Goal: Information Seeking & Learning: Learn about a topic

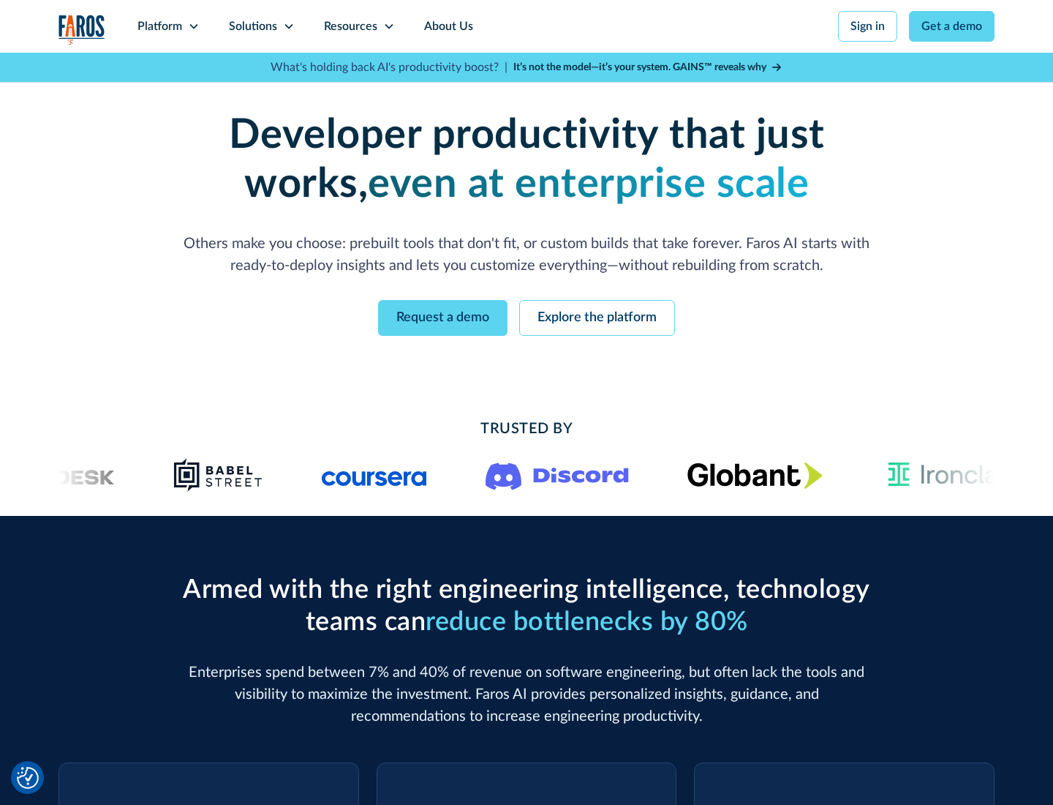
click at [193, 26] on icon at bounding box center [194, 26] width 12 height 12
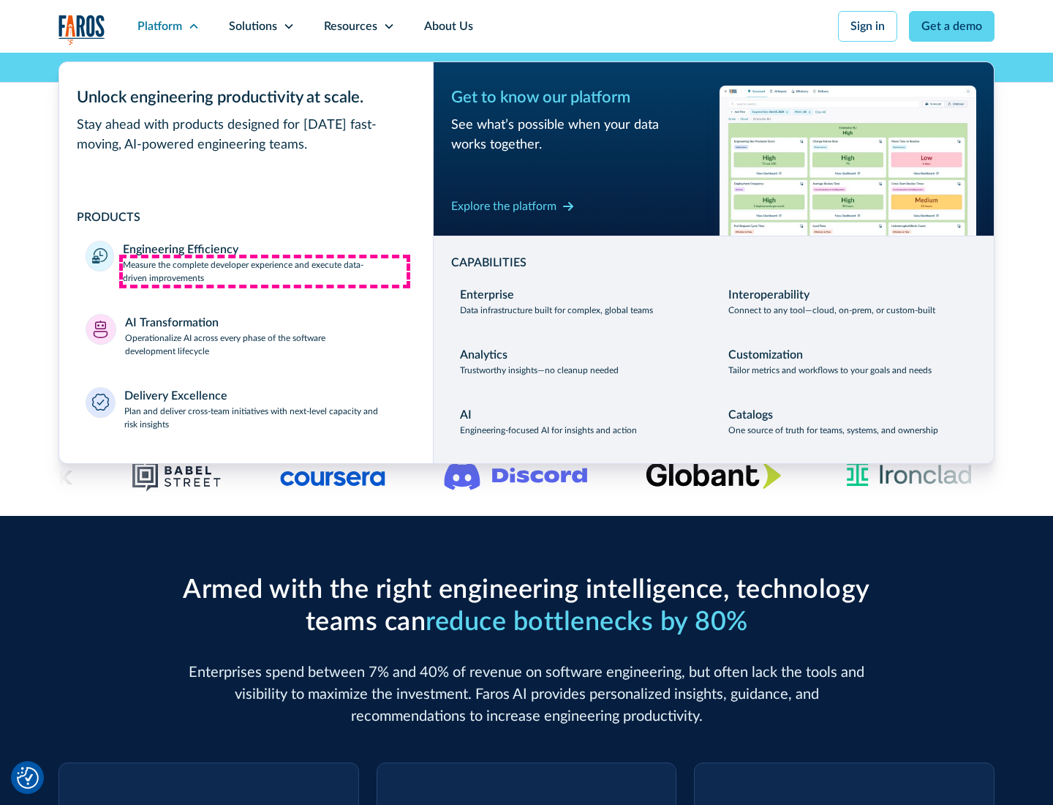
click at [265, 271] on p "Measure the complete developer experience and execute data-driven improvements" at bounding box center [265, 271] width 284 height 26
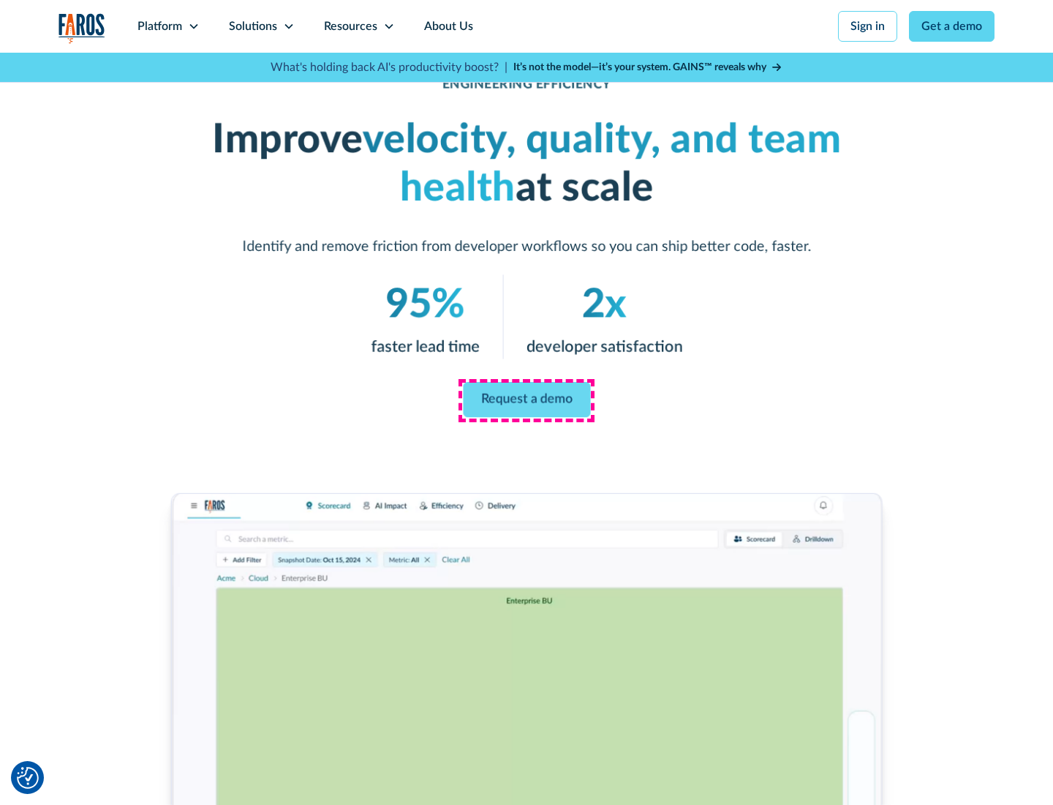
click at [527, 399] on link "Request a demo" at bounding box center [526, 399] width 127 height 35
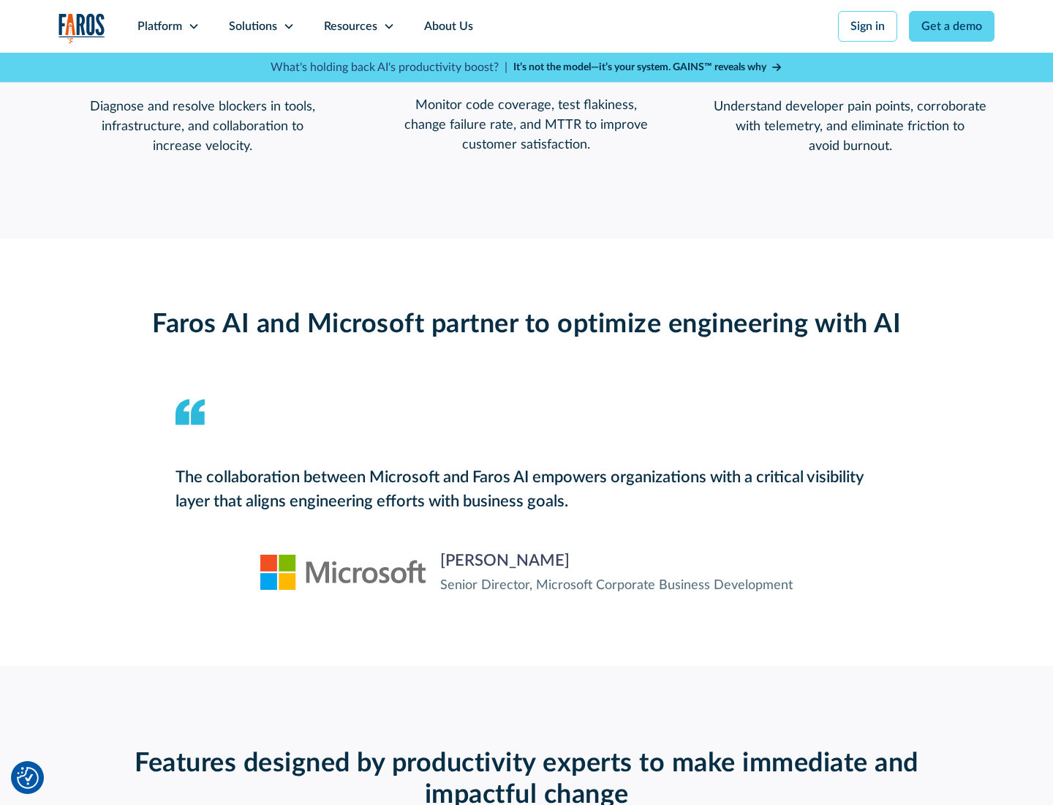
click at [193, 26] on icon at bounding box center [194, 26] width 12 height 12
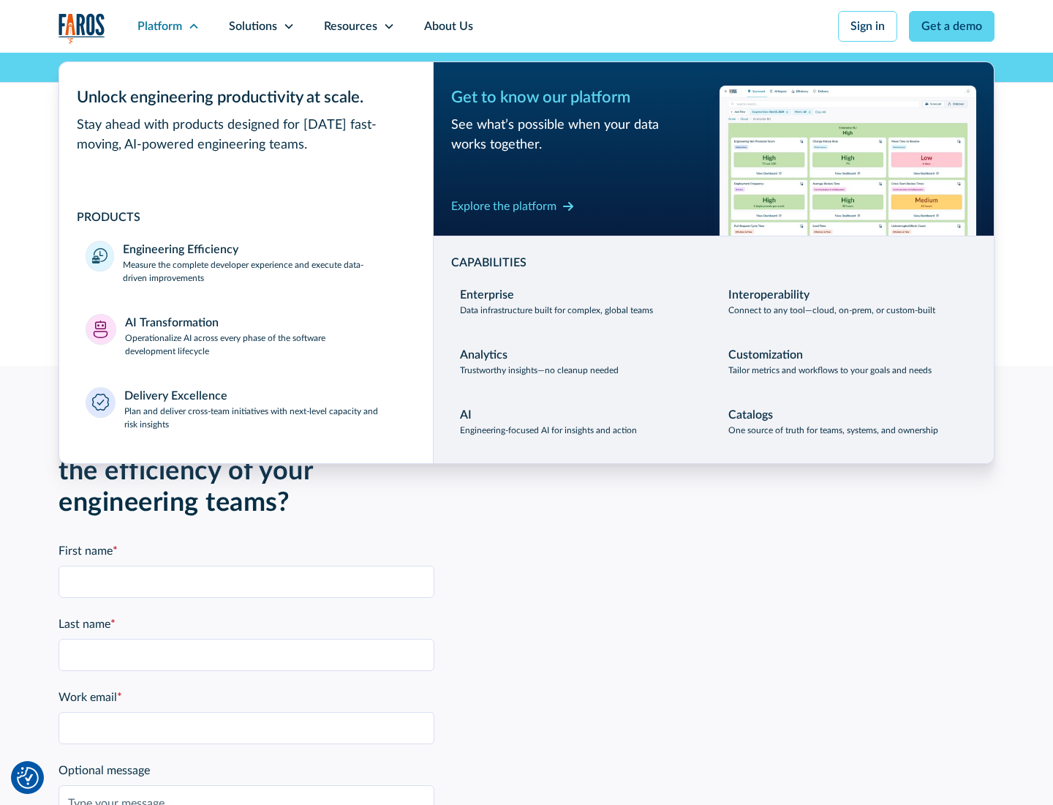
scroll to position [3210, 0]
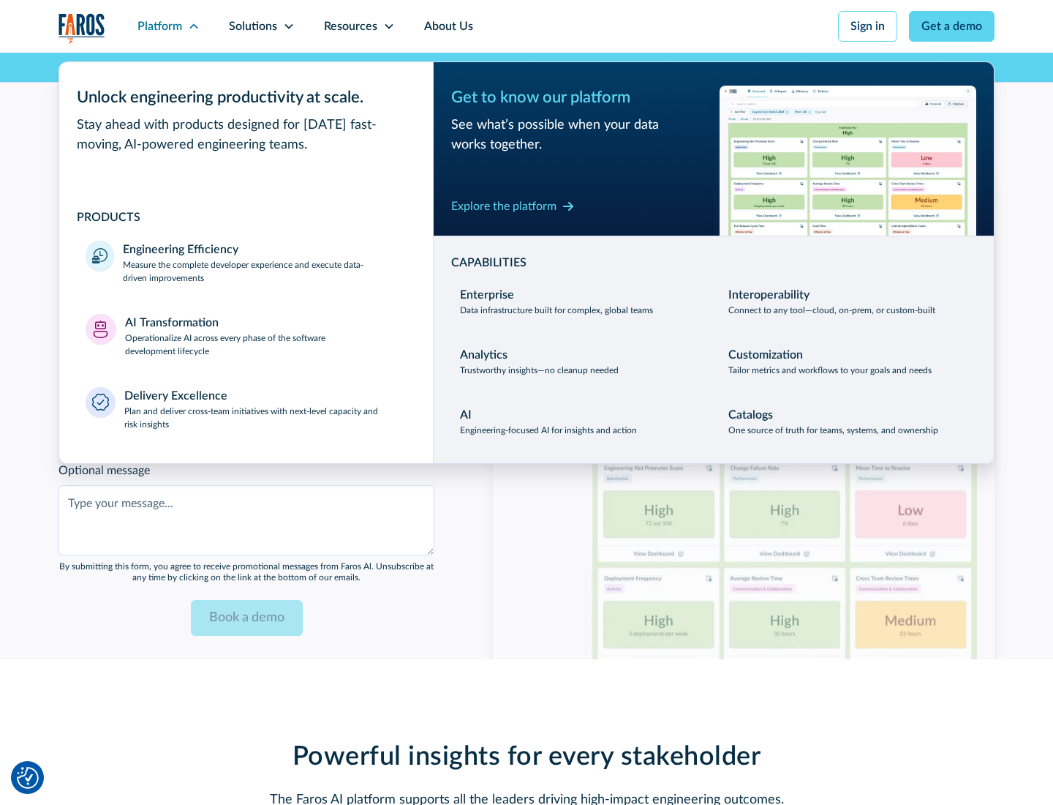
click at [266, 335] on p "Operationalize AI across every phase of the software development lifecycle" at bounding box center [266, 344] width 282 height 26
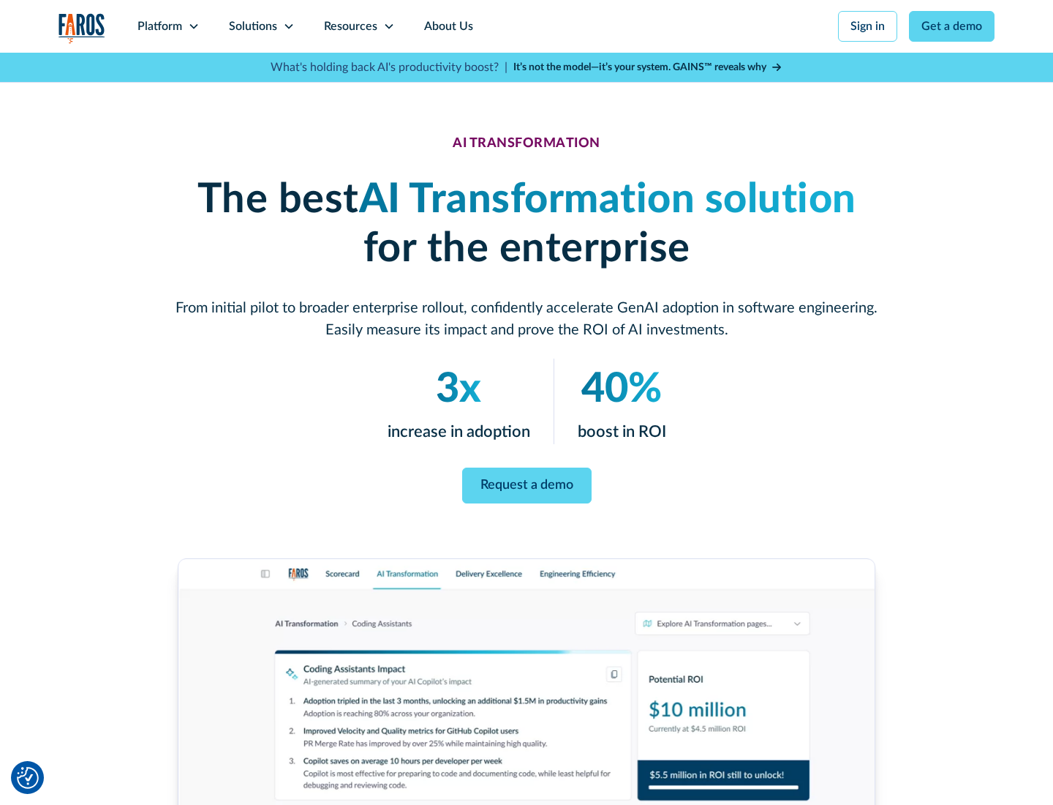
scroll to position [83, 0]
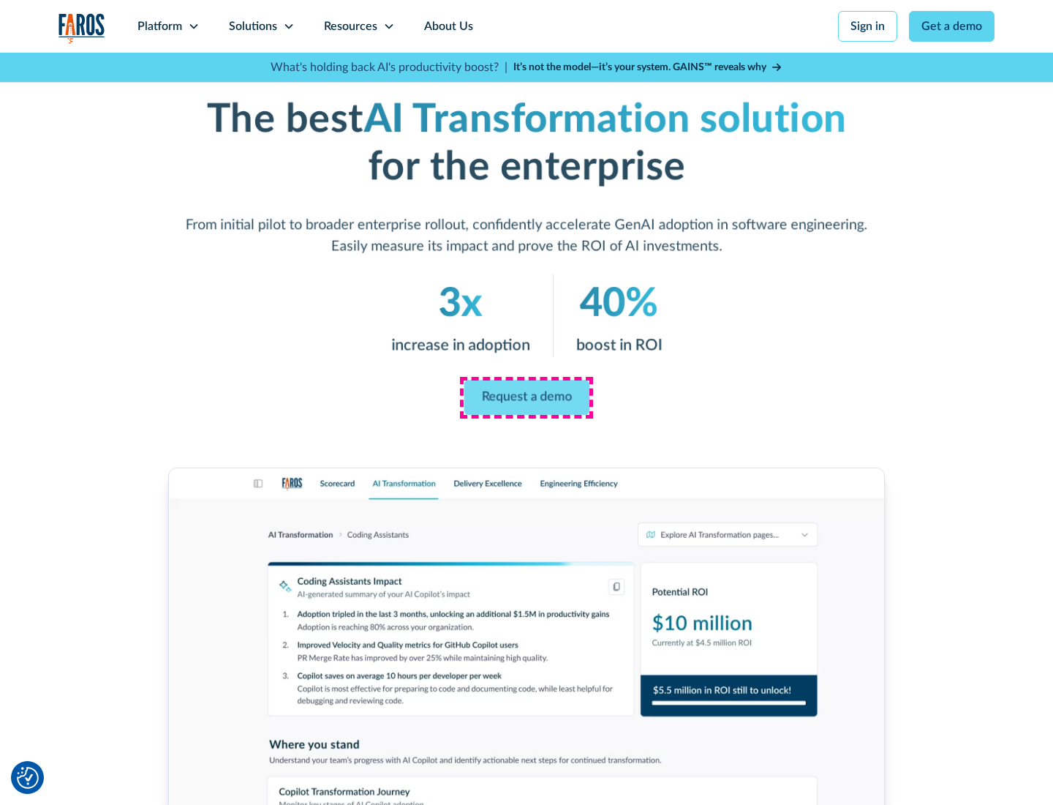
click at [527, 397] on link "Request a demo" at bounding box center [527, 397] width 126 height 35
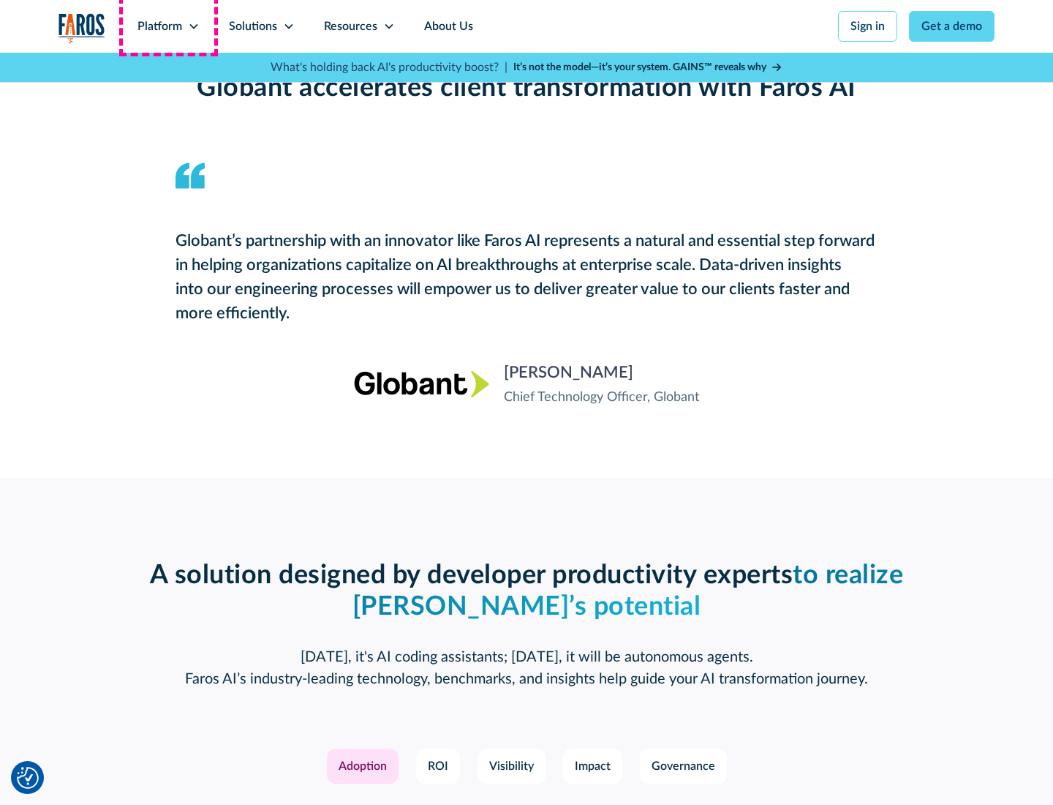
click at [168, 26] on div "Platform" at bounding box center [160, 27] width 45 height 18
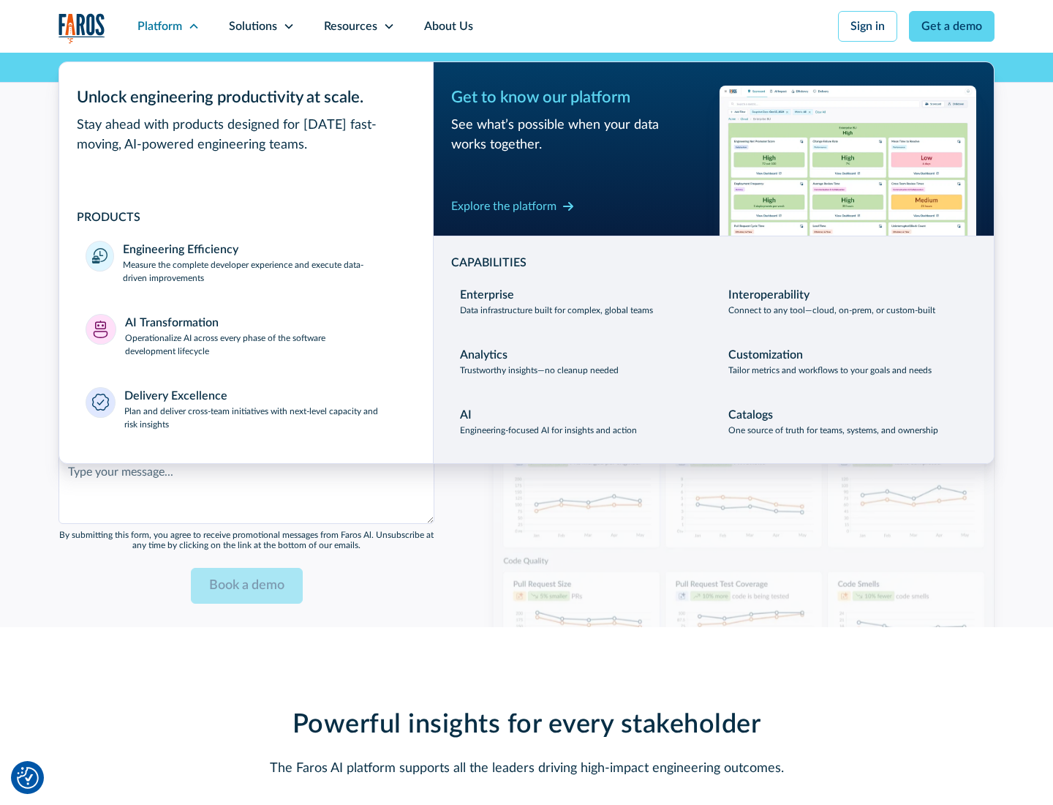
scroll to position [3561, 0]
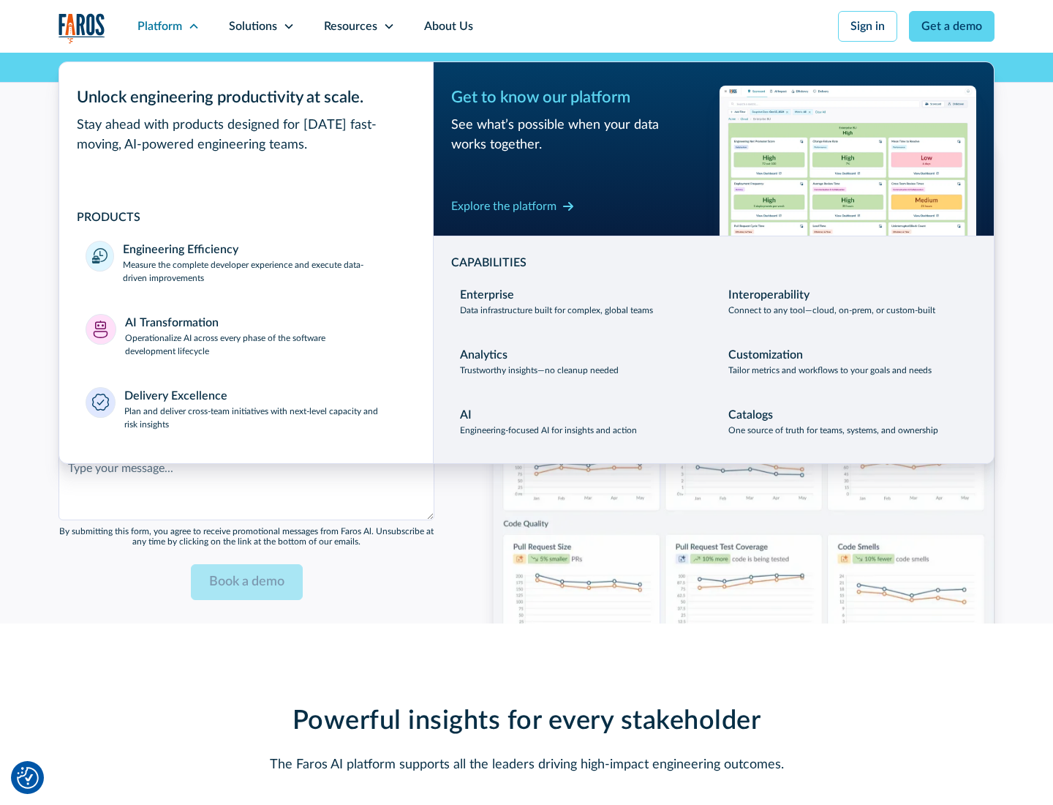
click at [504, 206] on div "Explore the platform" at bounding box center [503, 207] width 105 height 18
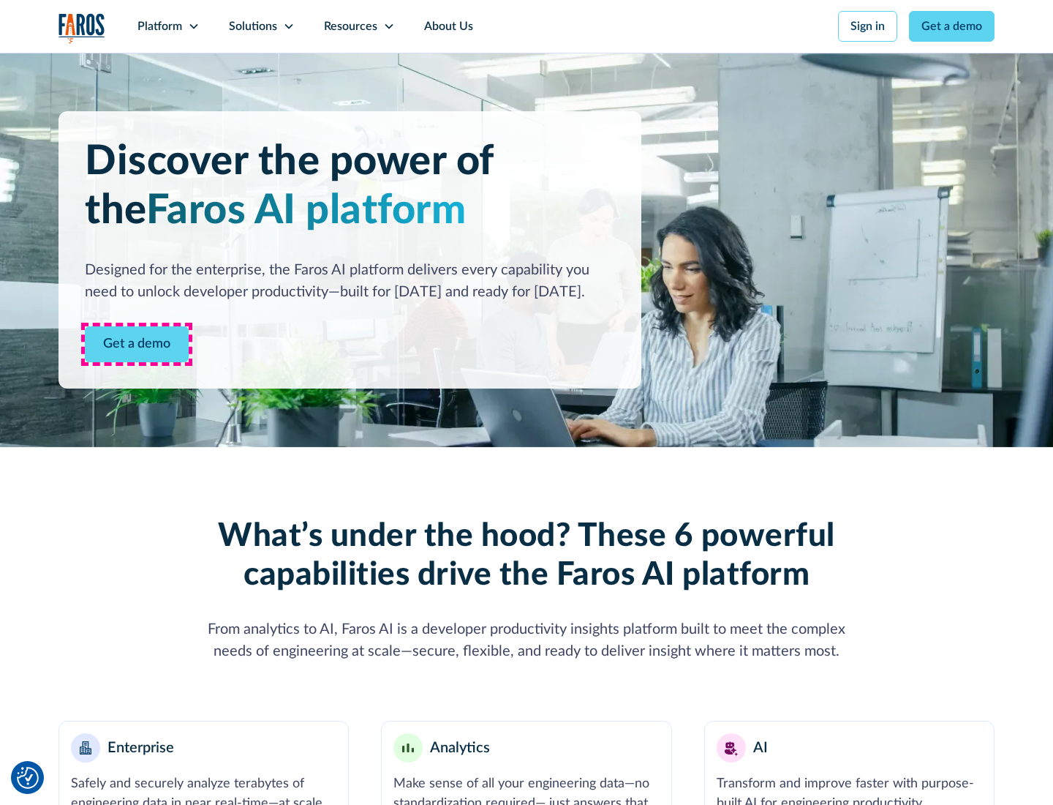
click at [137, 344] on link "Get a demo" at bounding box center [137, 344] width 104 height 36
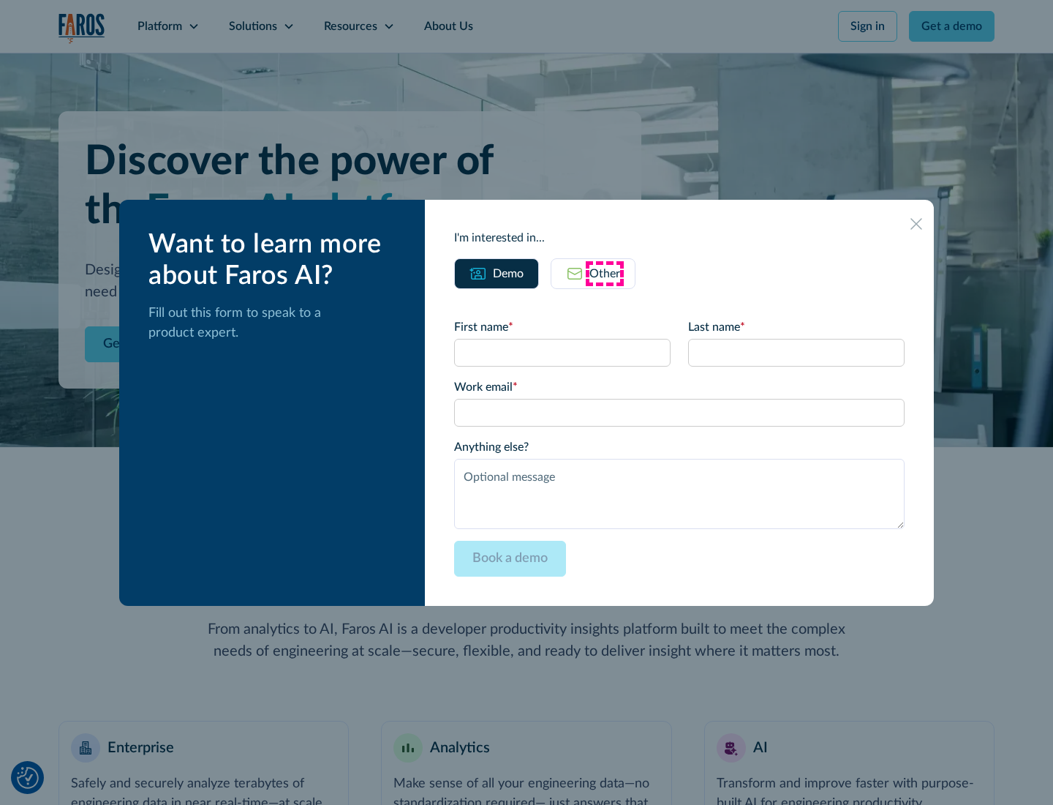
click at [605, 273] on div "Other" at bounding box center [605, 274] width 31 height 18
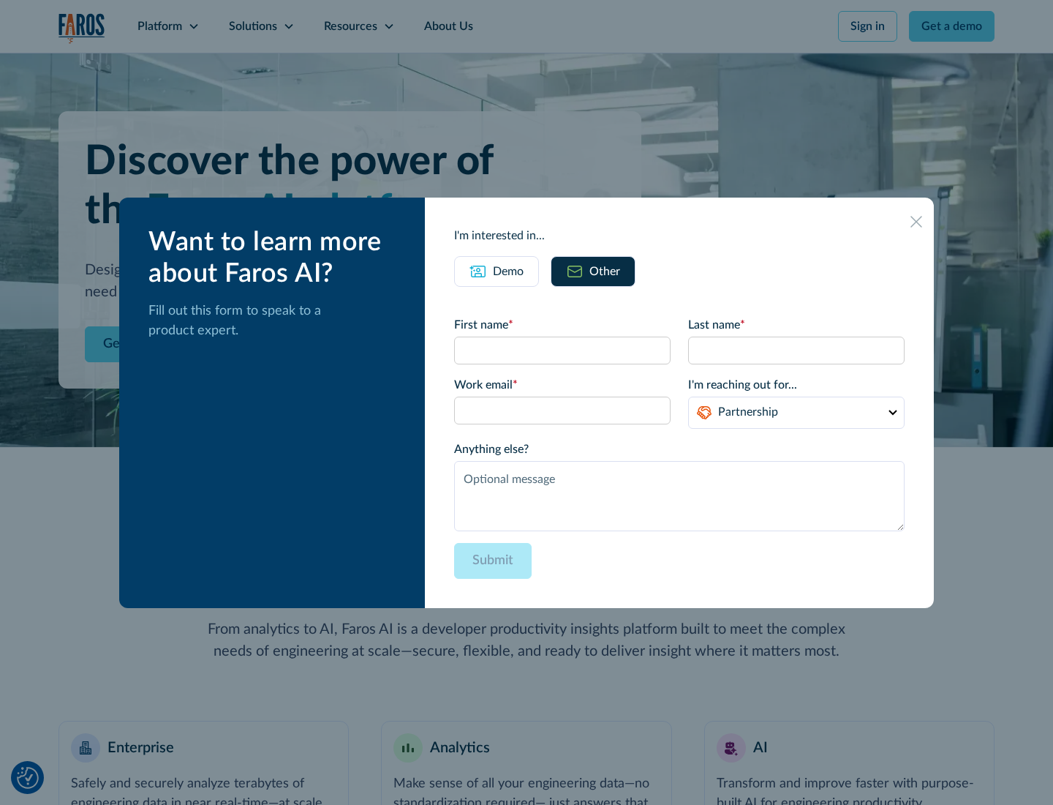
click at [508, 271] on div "Demo" at bounding box center [508, 272] width 31 height 18
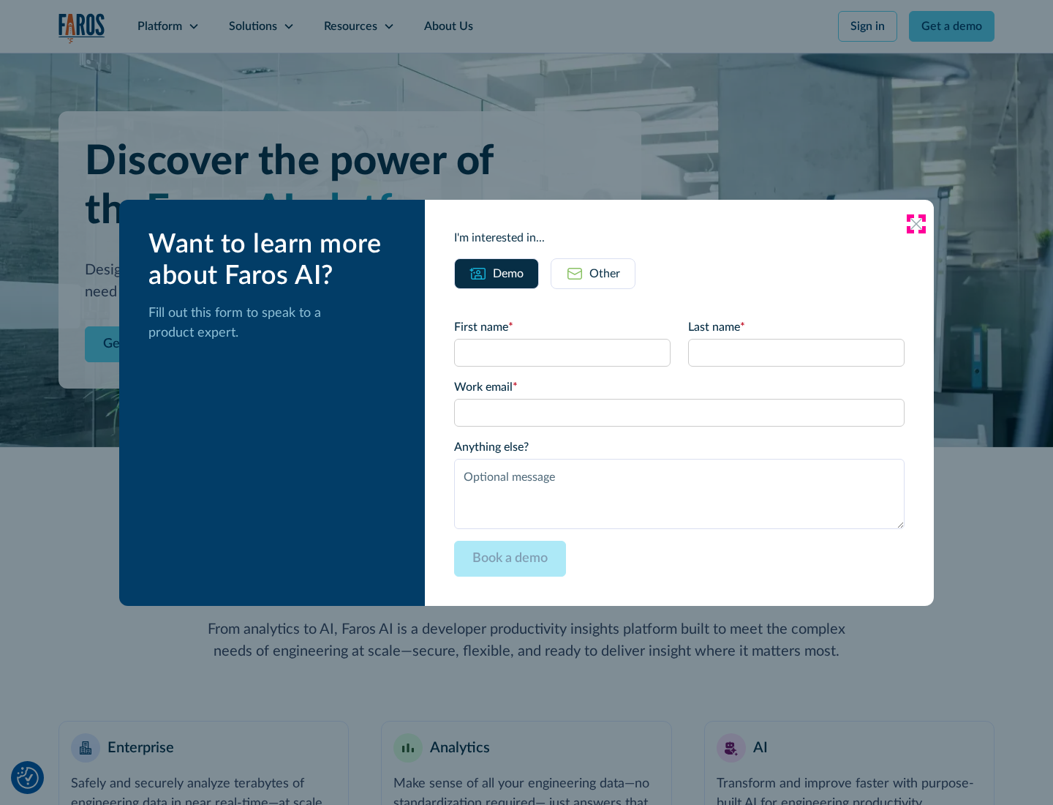
click at [917, 223] on icon at bounding box center [917, 224] width 12 height 12
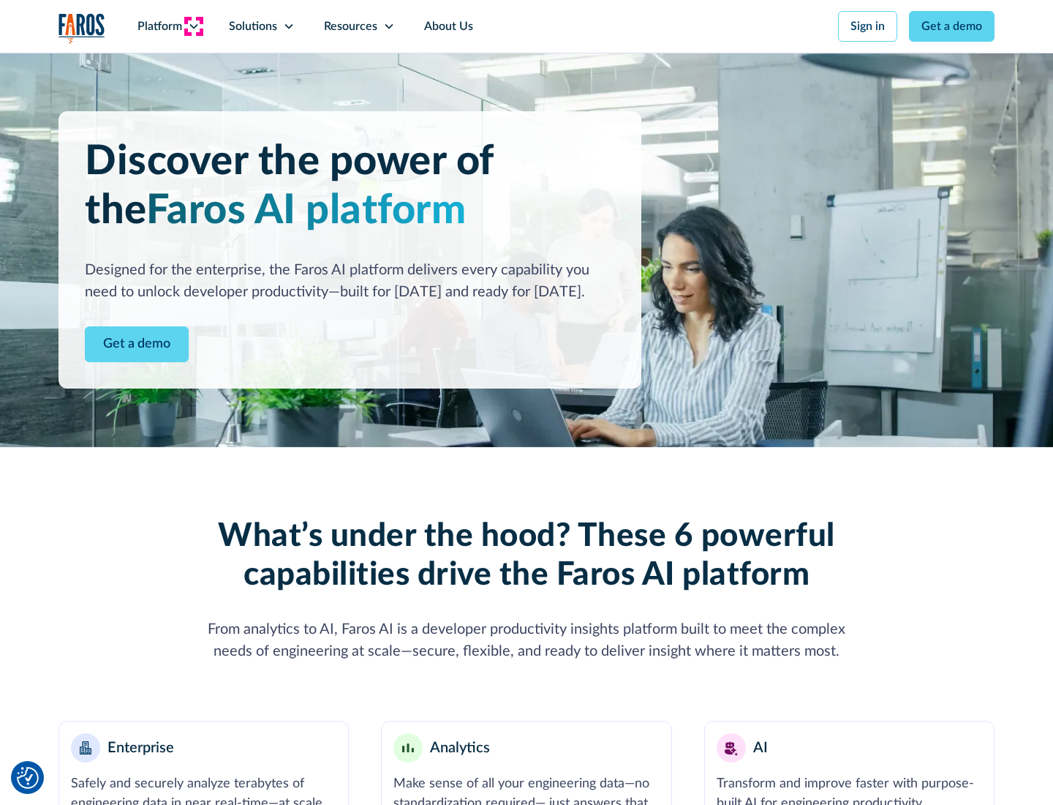
click at [193, 26] on icon at bounding box center [194, 26] width 12 height 12
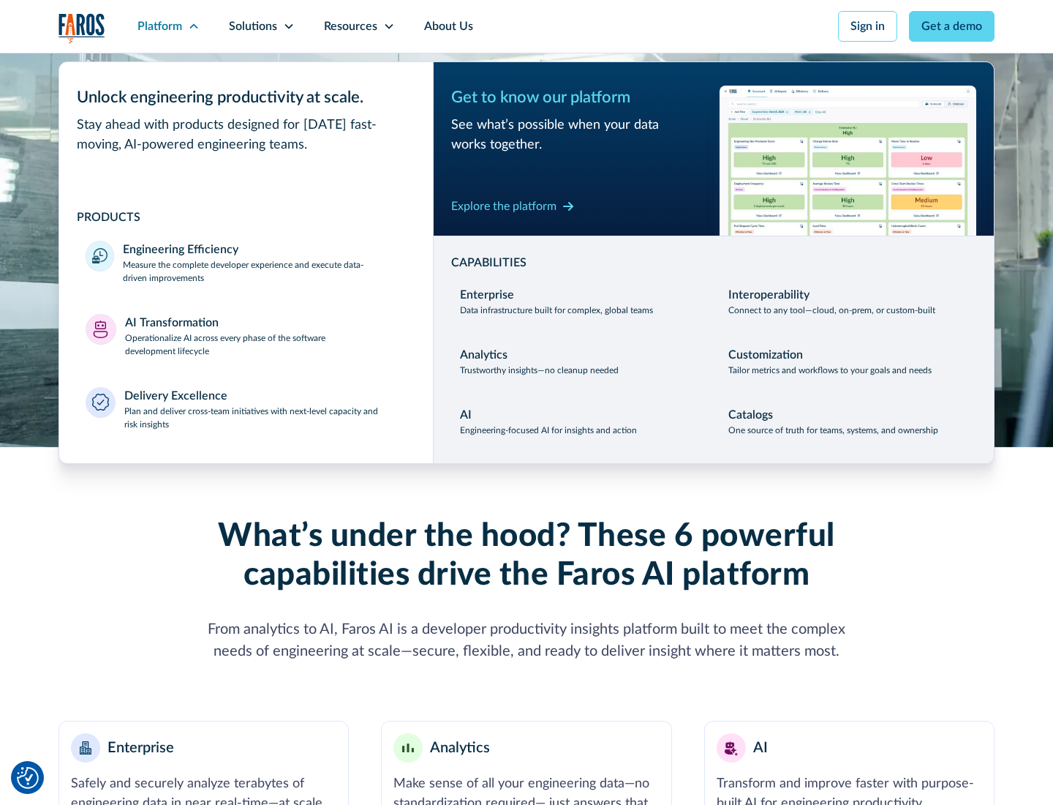
click at [265, 417] on p "Plan and deliver cross-team initiatives with next-level capacity and risk insig…" at bounding box center [265, 418] width 283 height 26
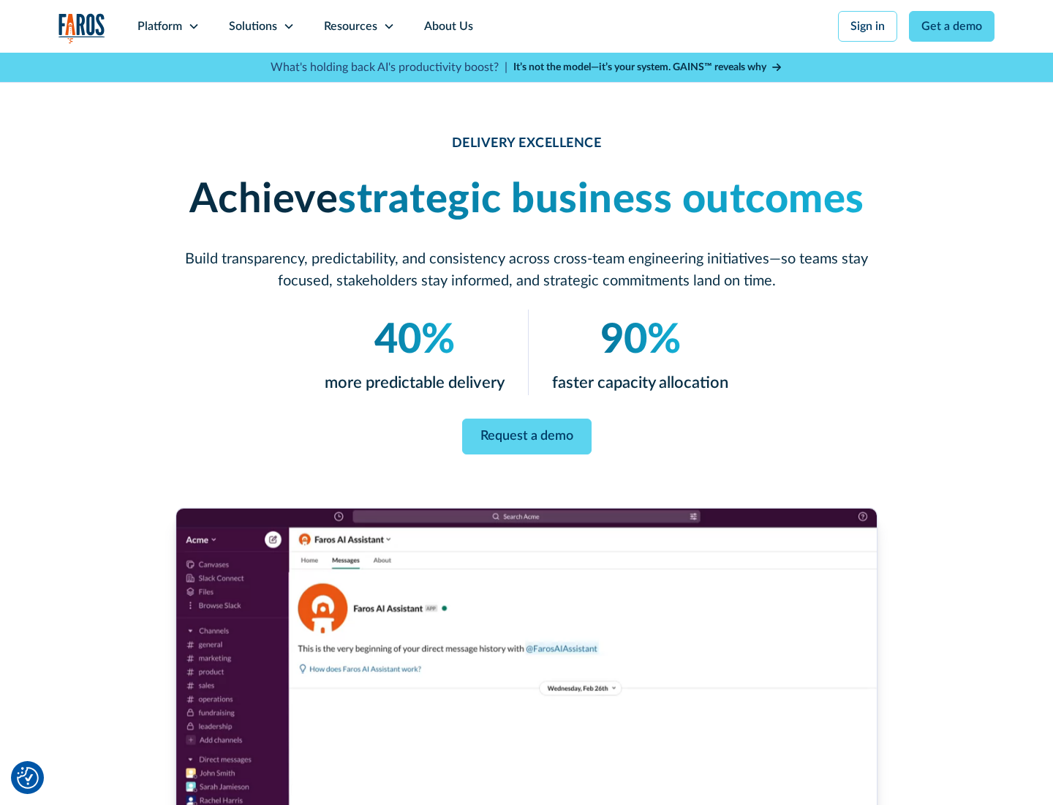
click at [288, 26] on icon at bounding box center [289, 26] width 12 height 12
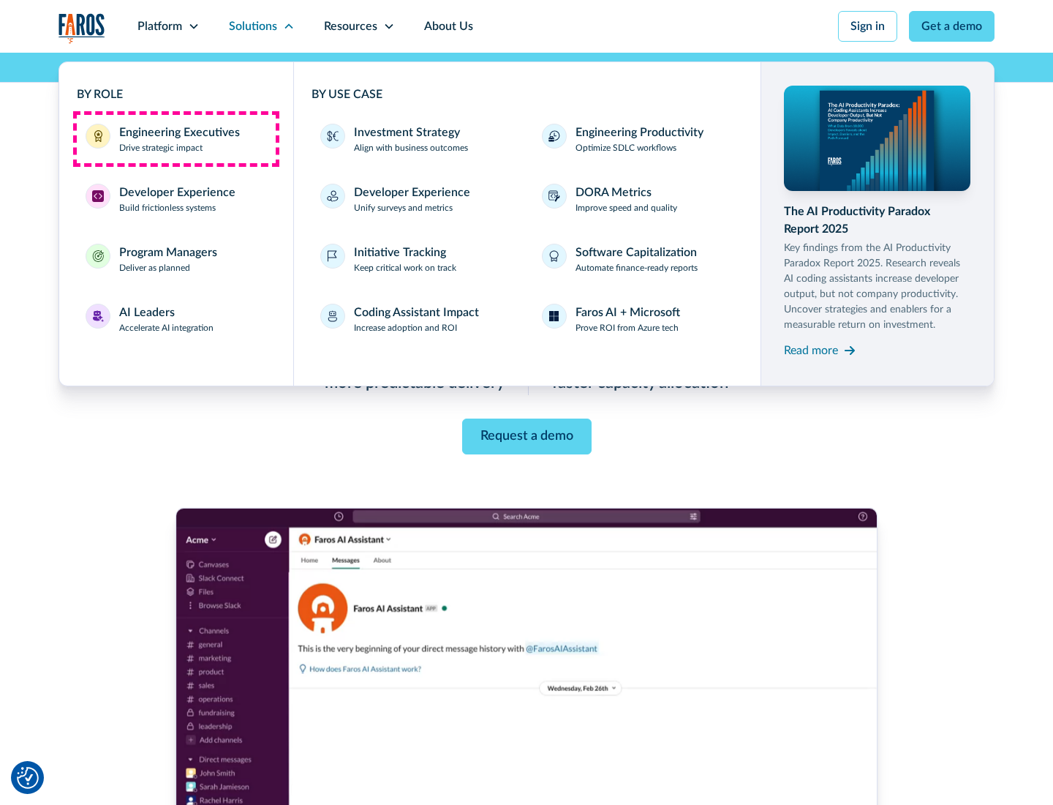
click at [176, 139] on div "Engineering Executives" at bounding box center [179, 133] width 121 height 18
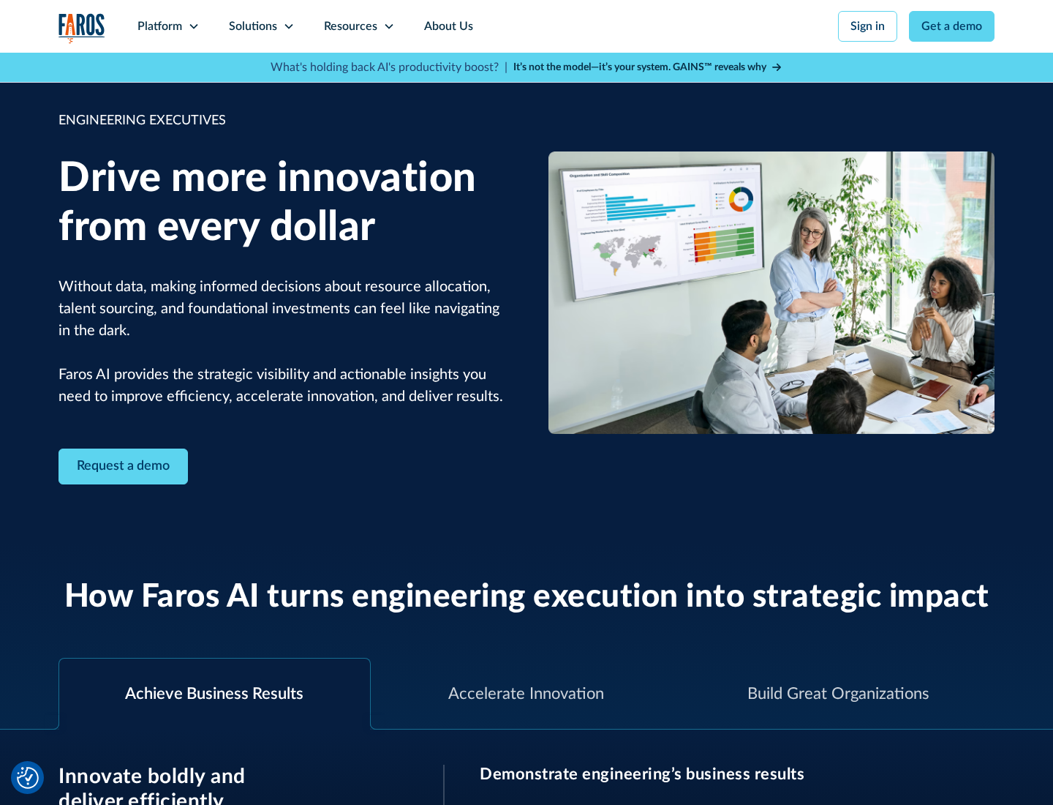
click at [288, 26] on icon at bounding box center [289, 26] width 12 height 12
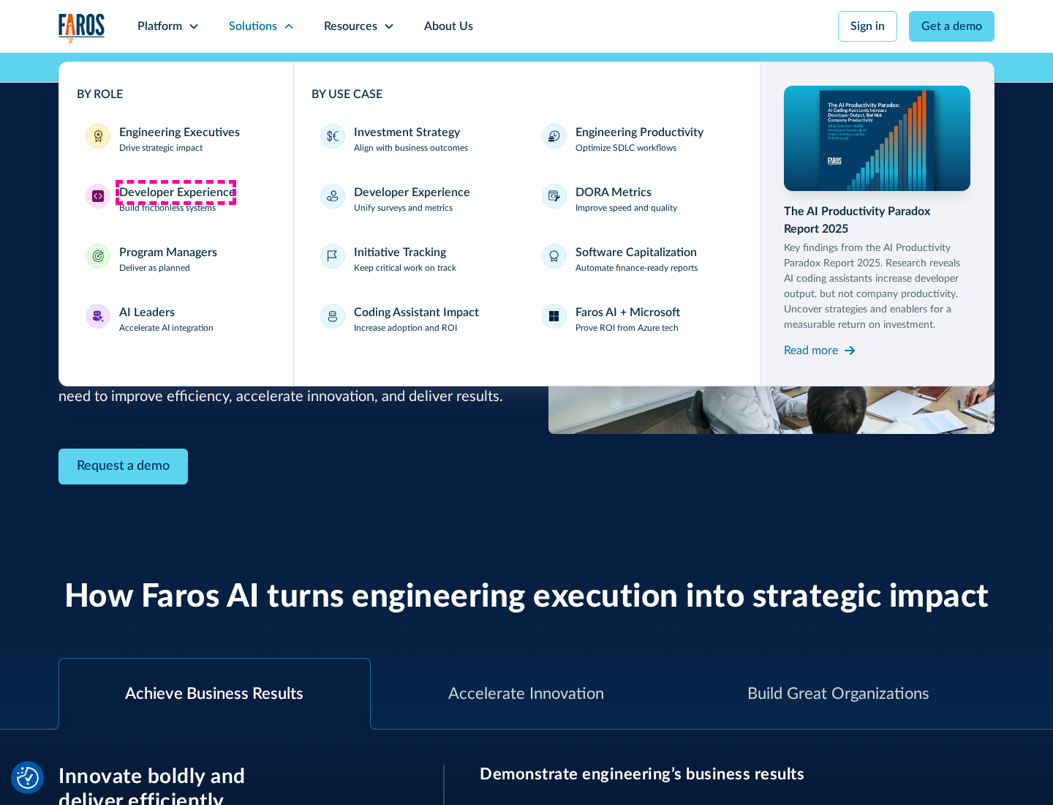
click at [176, 192] on div "Developer Experience" at bounding box center [177, 193] width 116 height 18
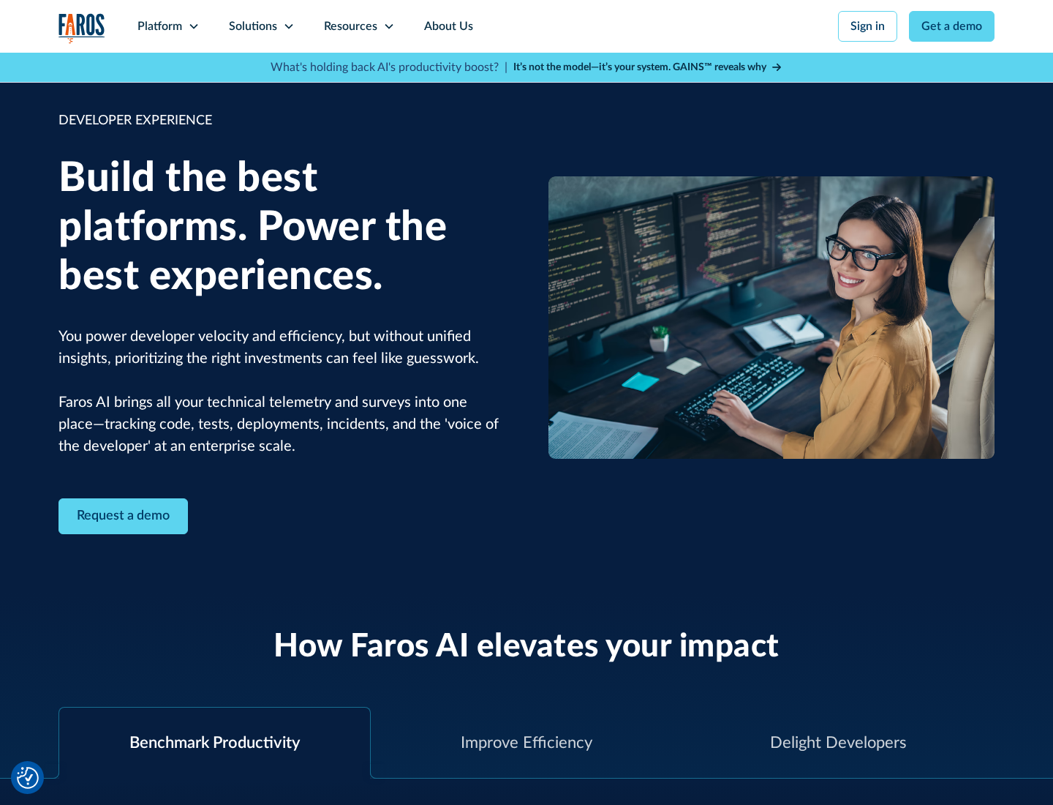
click at [261, 26] on div "Solutions" at bounding box center [253, 27] width 48 height 18
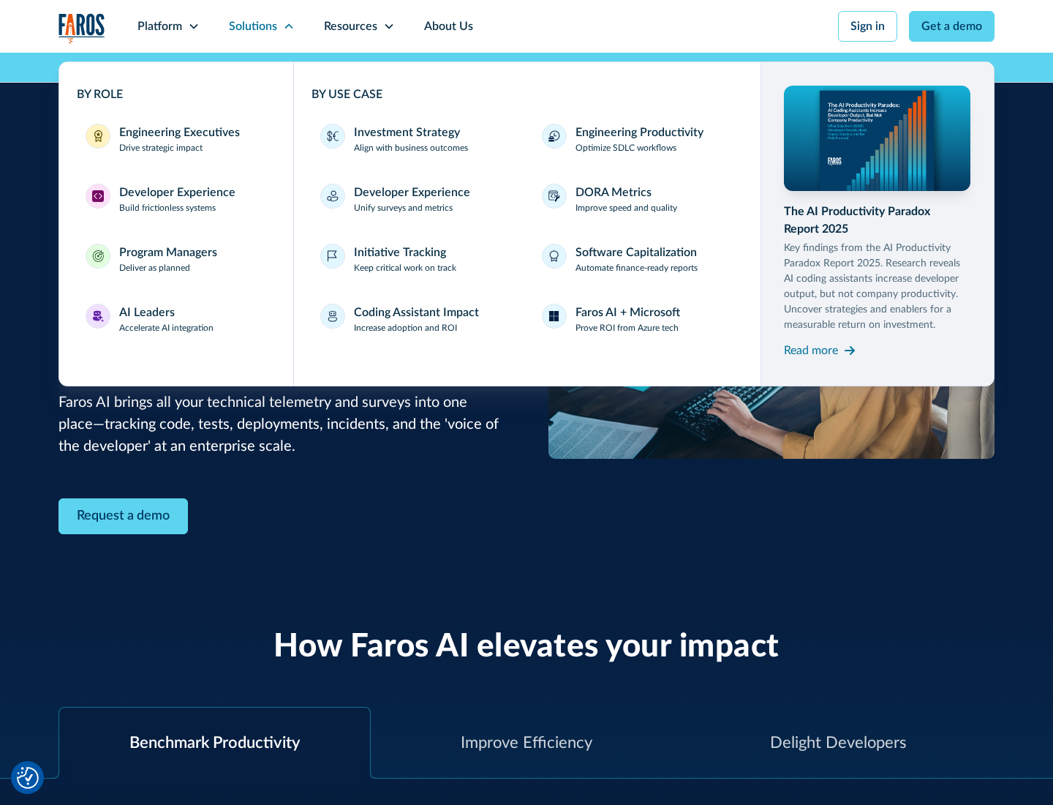
click at [168, 259] on div "Program Managers" at bounding box center [168, 253] width 98 height 18
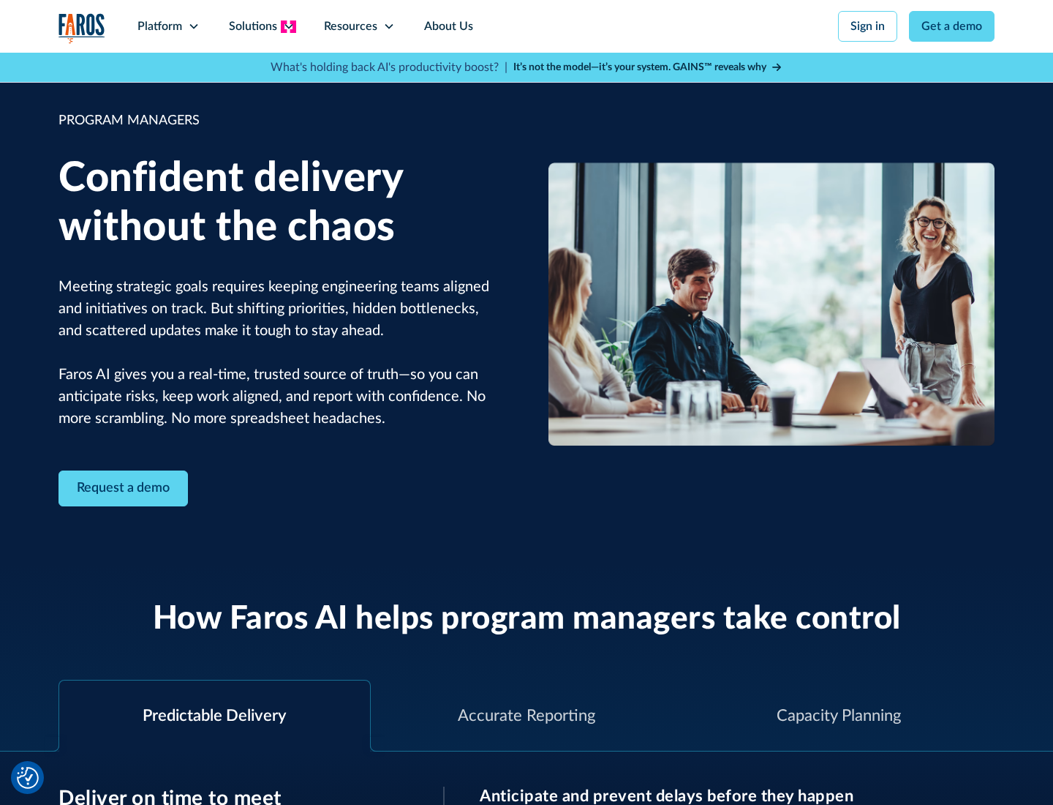
click at [288, 26] on icon at bounding box center [289, 26] width 12 height 12
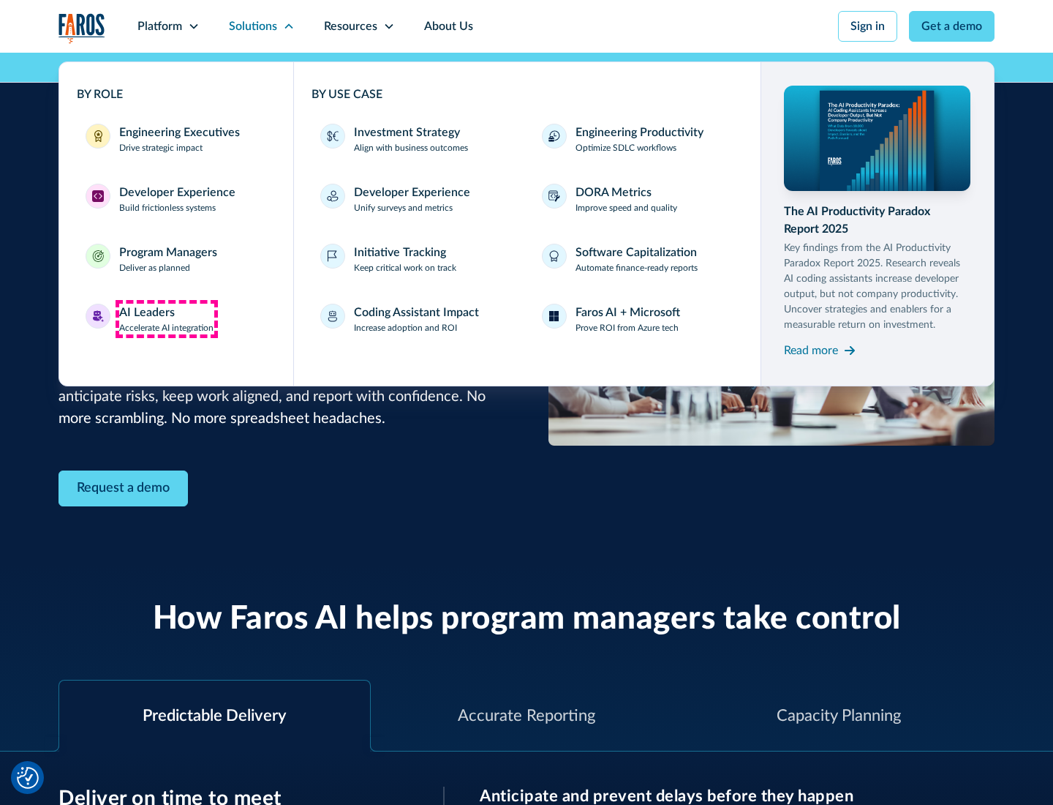
click at [167, 319] on div "AI Leaders" at bounding box center [147, 313] width 56 height 18
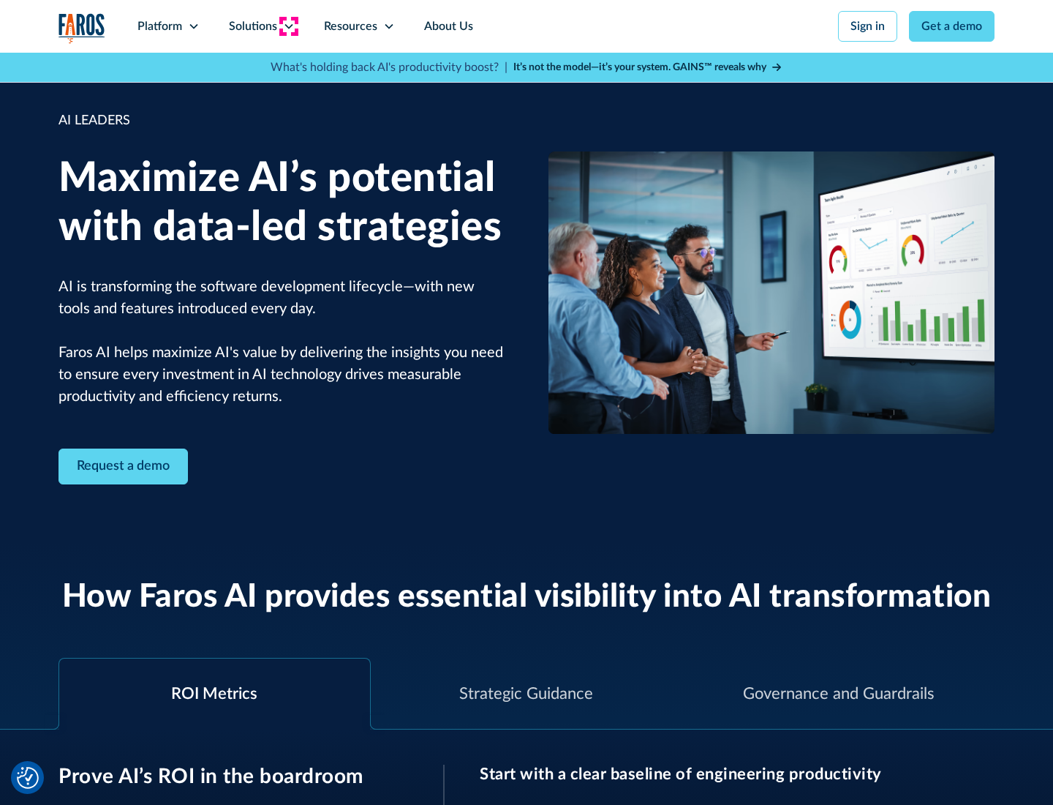
click at [288, 26] on icon at bounding box center [289, 26] width 12 height 12
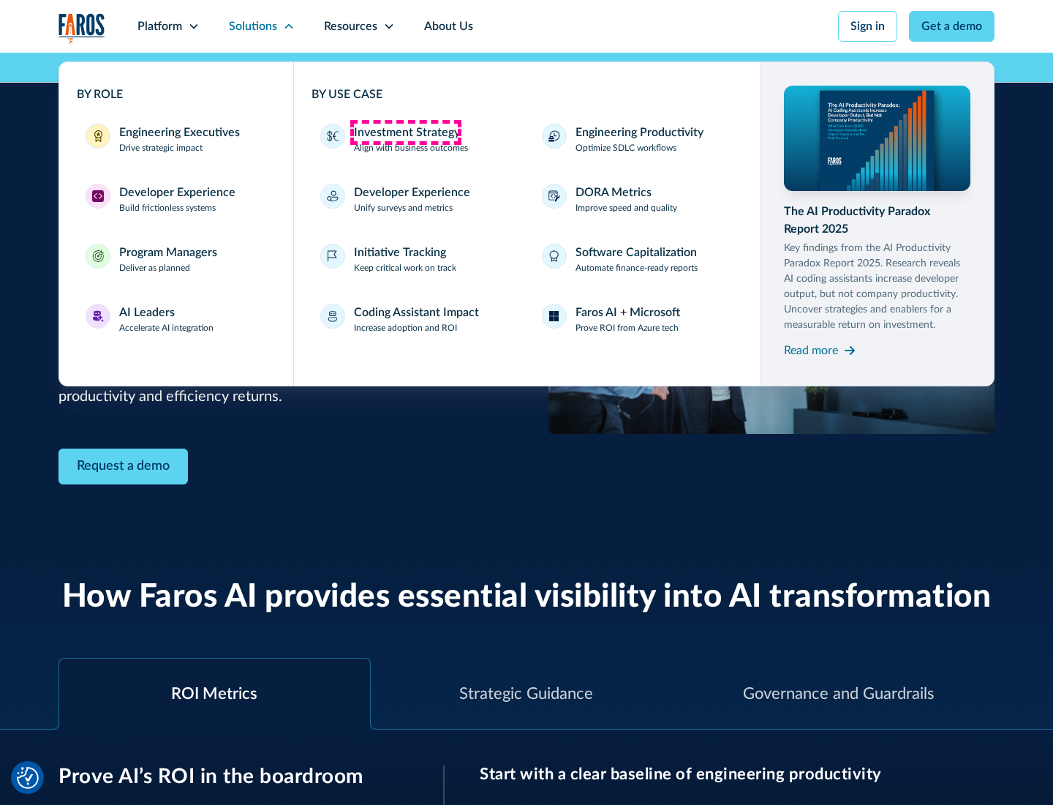
click at [405, 132] on div "Investment Strategy" at bounding box center [407, 133] width 106 height 18
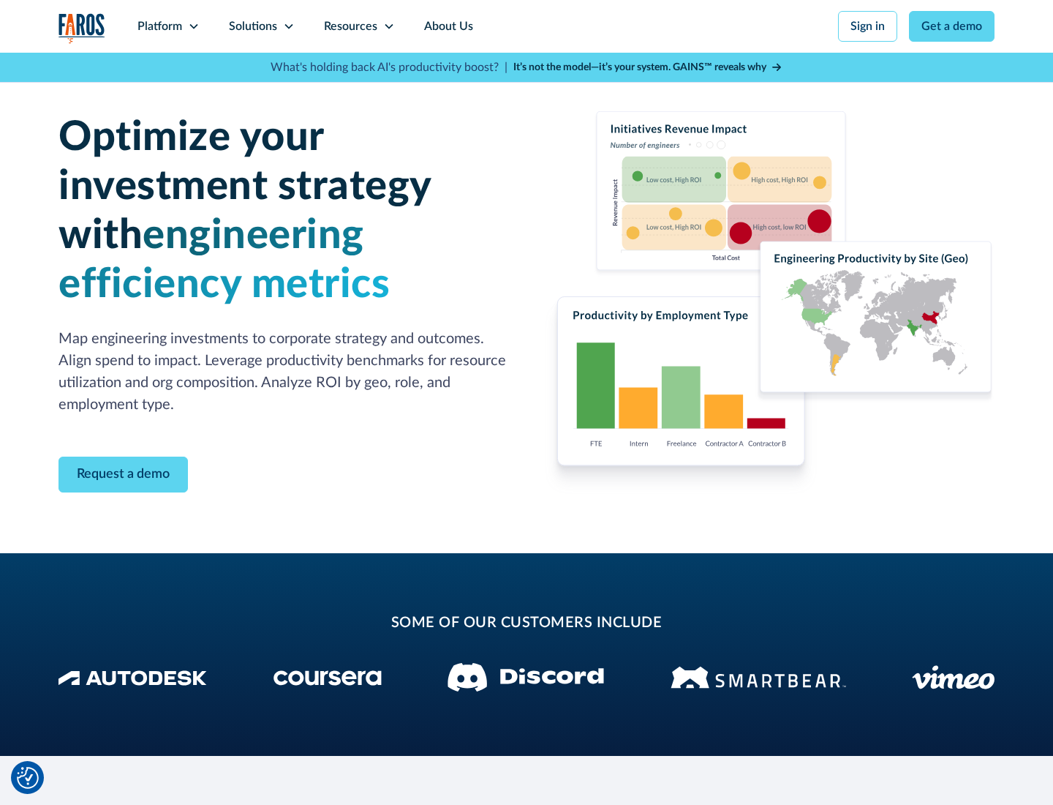
click at [288, 26] on icon at bounding box center [289, 26] width 12 height 12
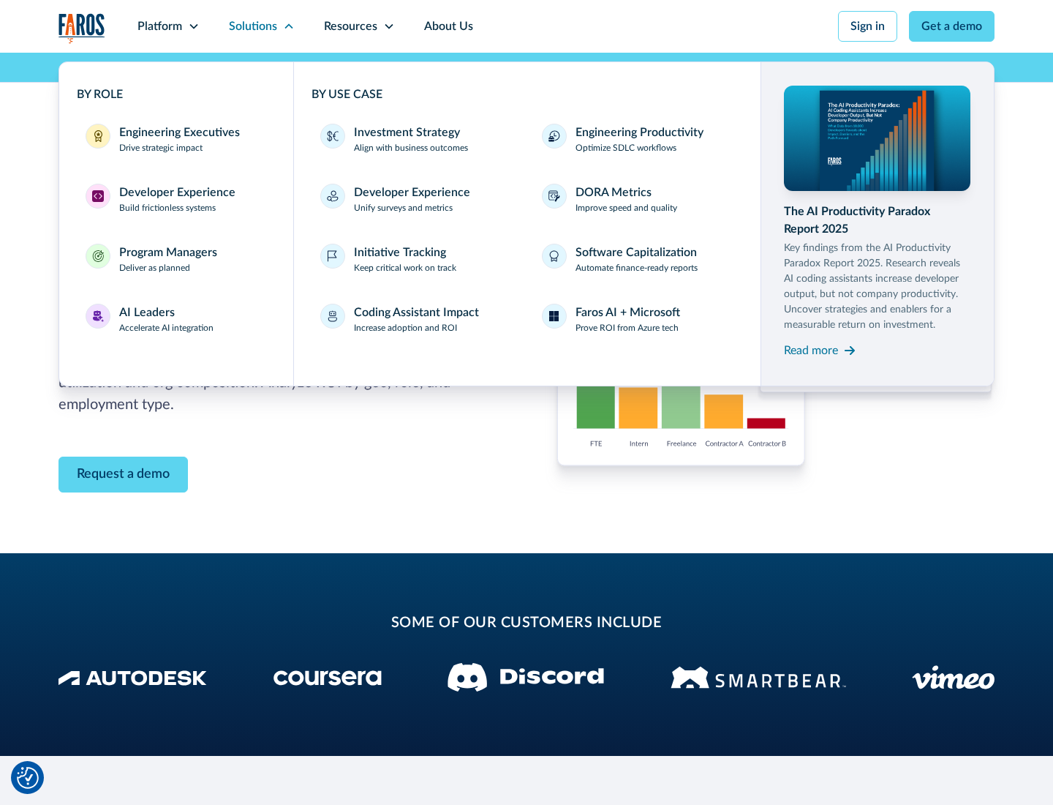
click at [627, 328] on p "Prove ROI from Azure tech" at bounding box center [627, 327] width 103 height 13
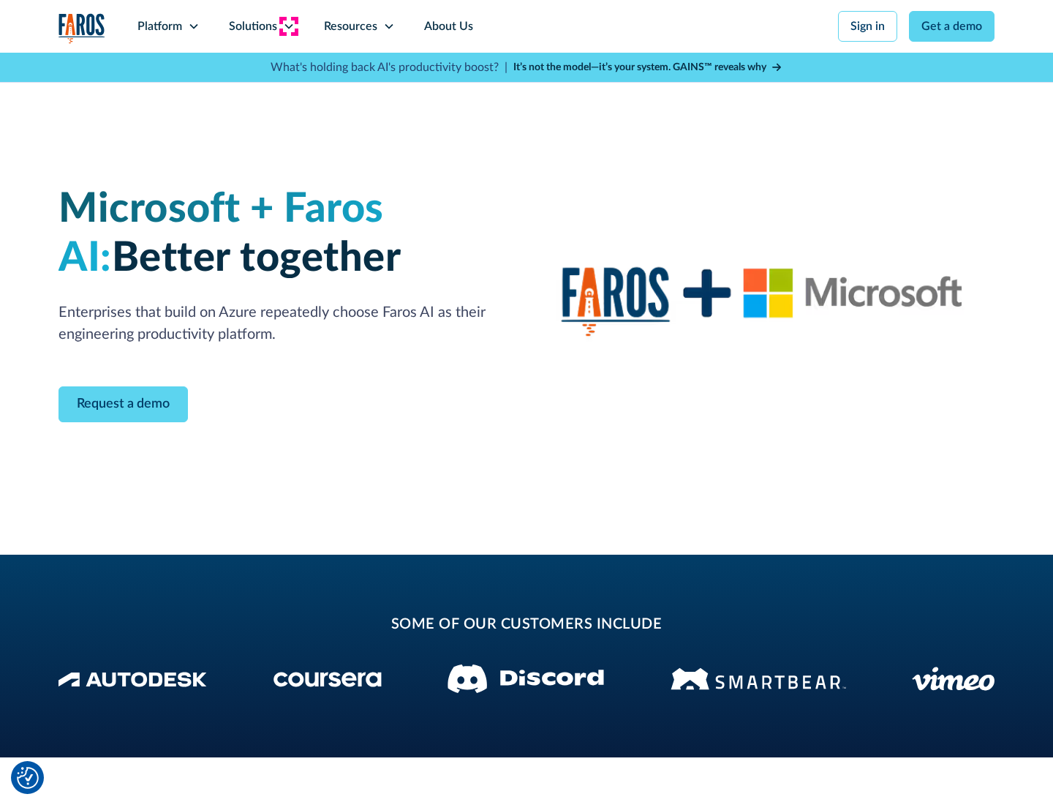
click at [288, 26] on icon at bounding box center [289, 26] width 12 height 12
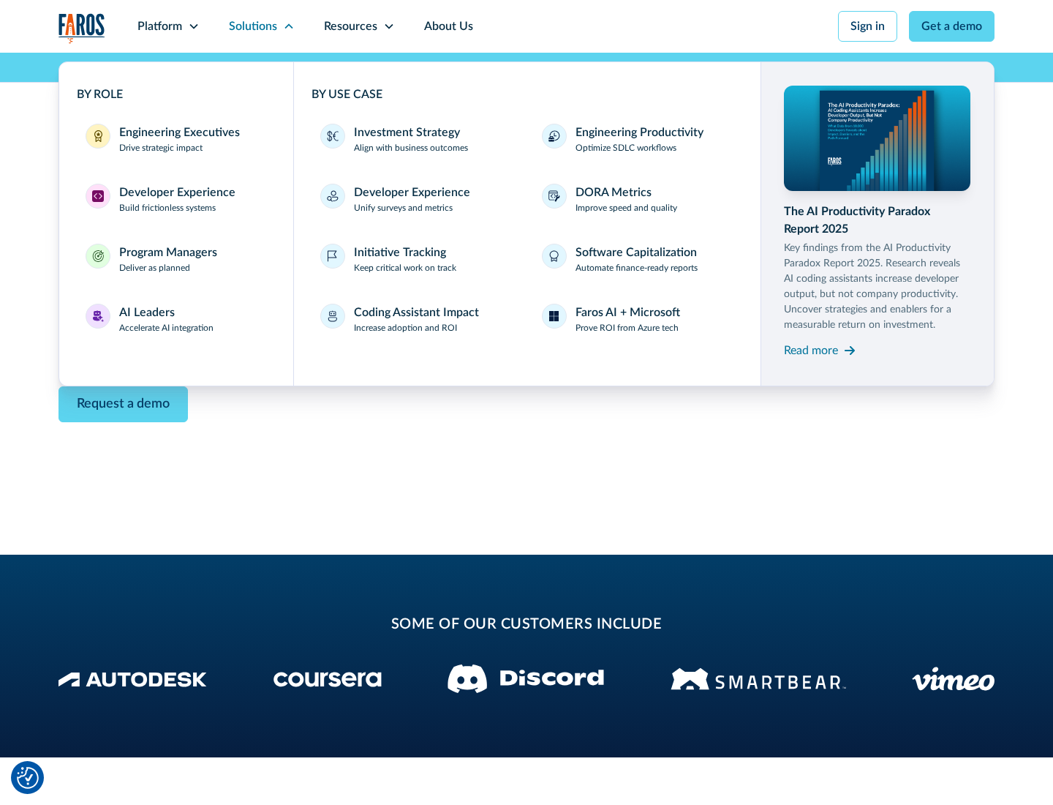
click at [811, 350] on div "Read more" at bounding box center [811, 351] width 54 height 18
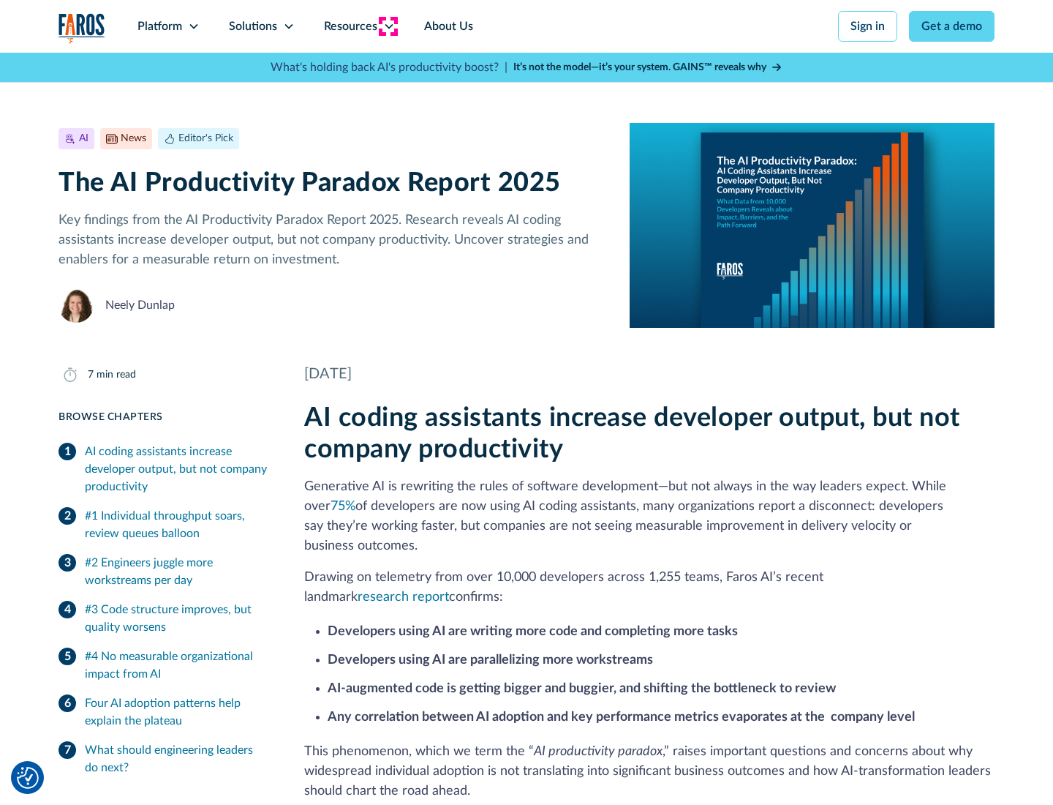
click at [388, 26] on icon at bounding box center [389, 26] width 12 height 12
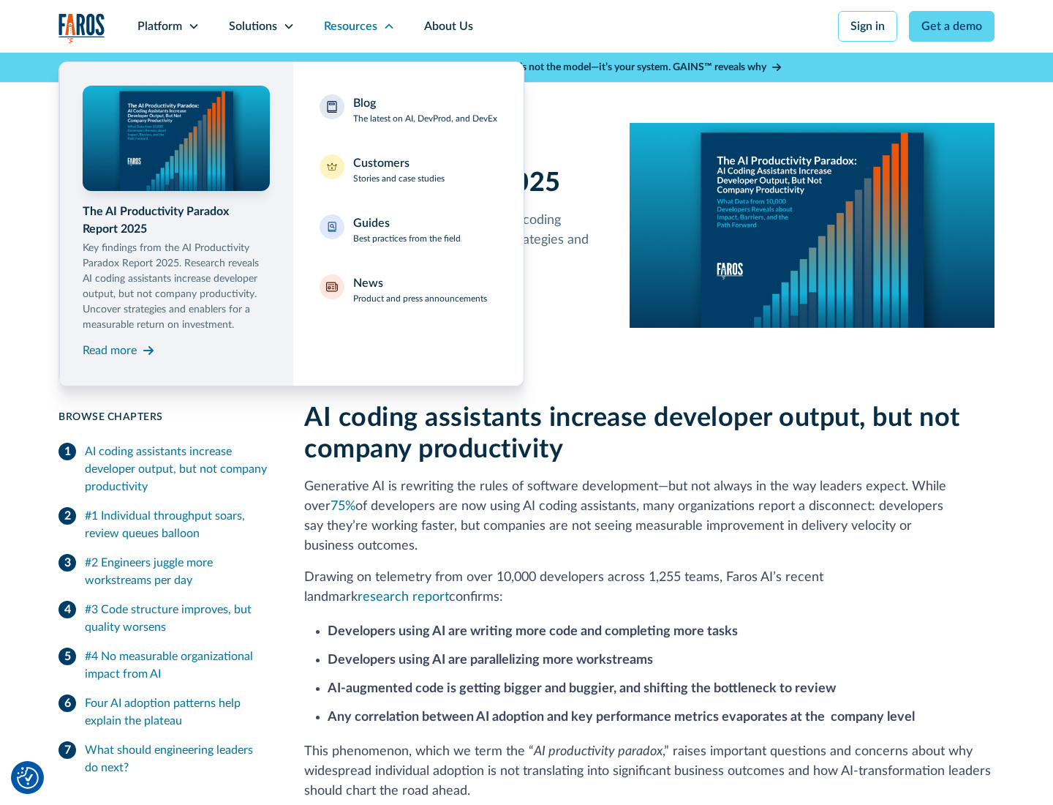
click at [425, 110] on div "Blog The latest on AI, DevProd, and DevEx" at bounding box center [425, 109] width 144 height 31
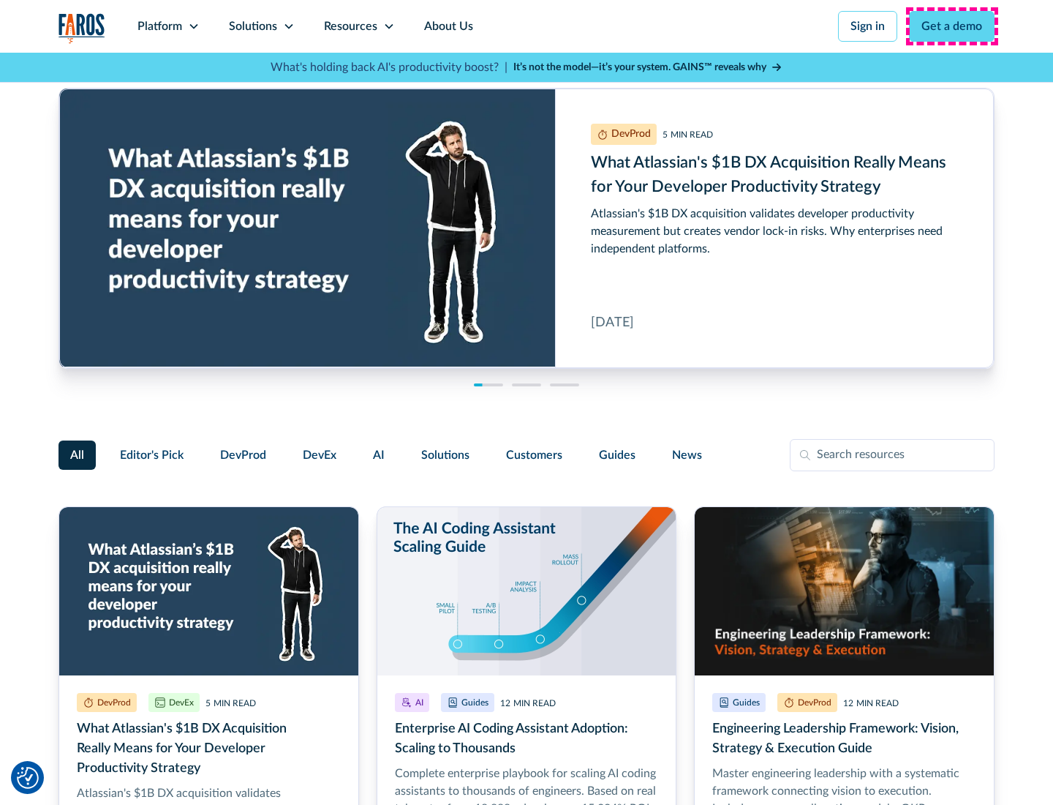
click at [953, 26] on link "Get a demo" at bounding box center [952, 26] width 86 height 31
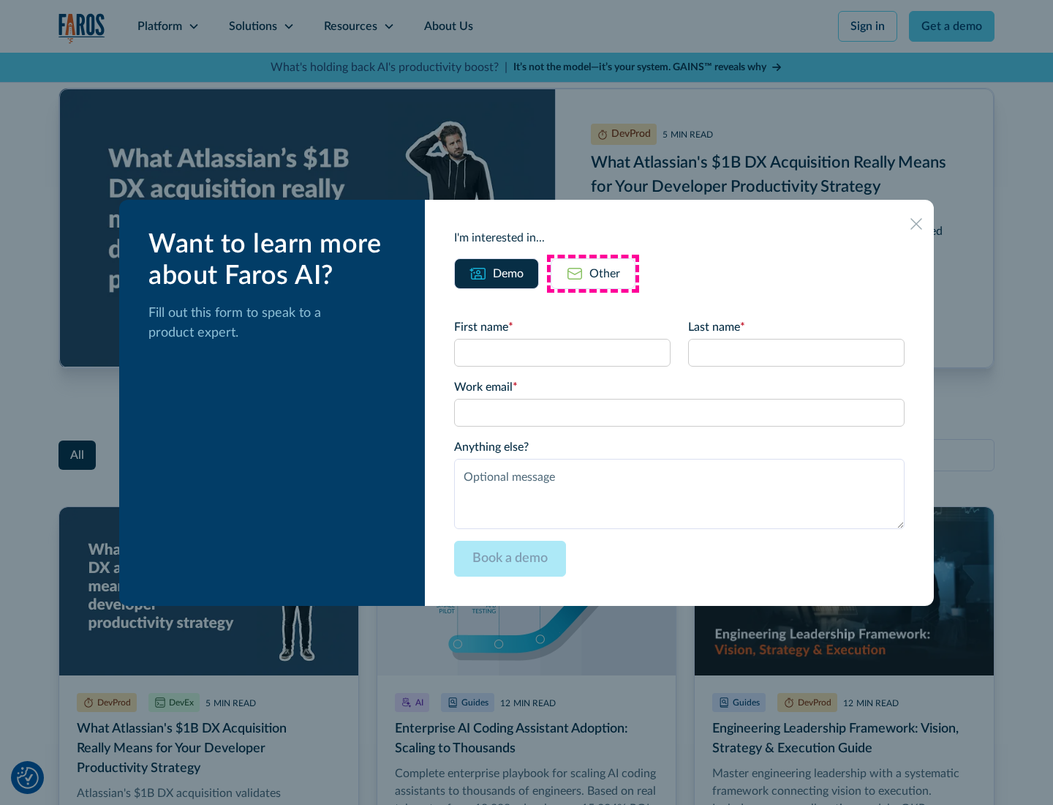
click at [593, 273] on div "Other" at bounding box center [605, 274] width 31 height 18
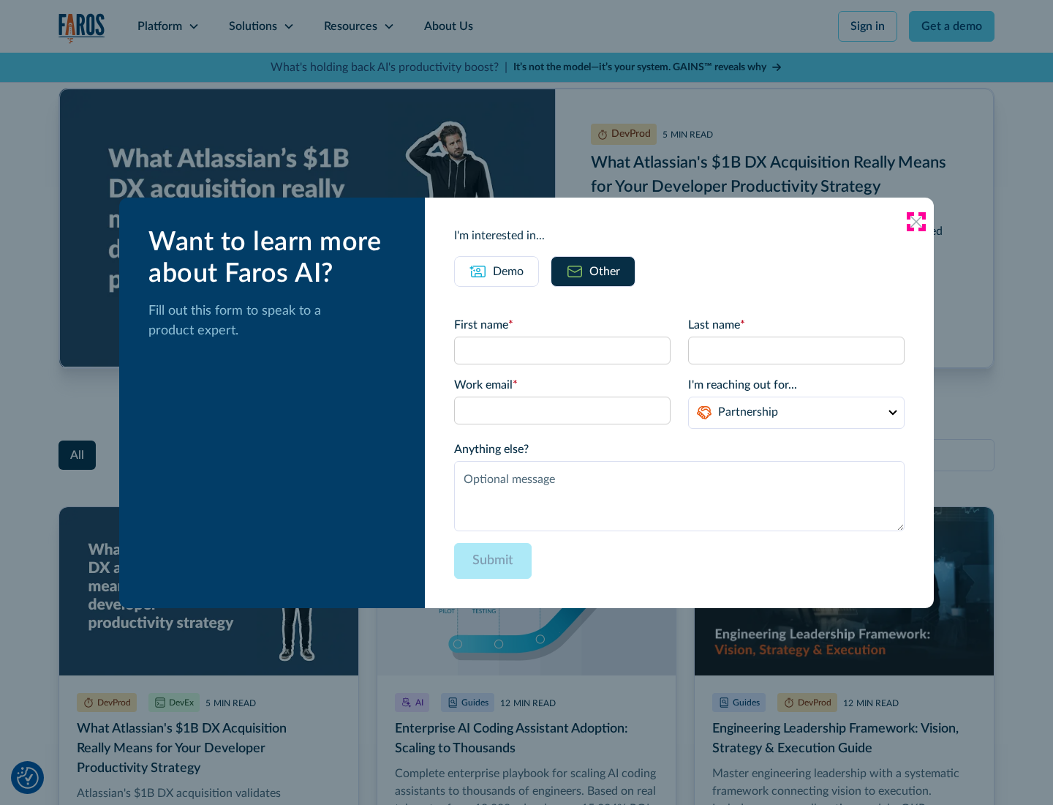
click at [917, 221] on icon at bounding box center [917, 222] width 12 height 12
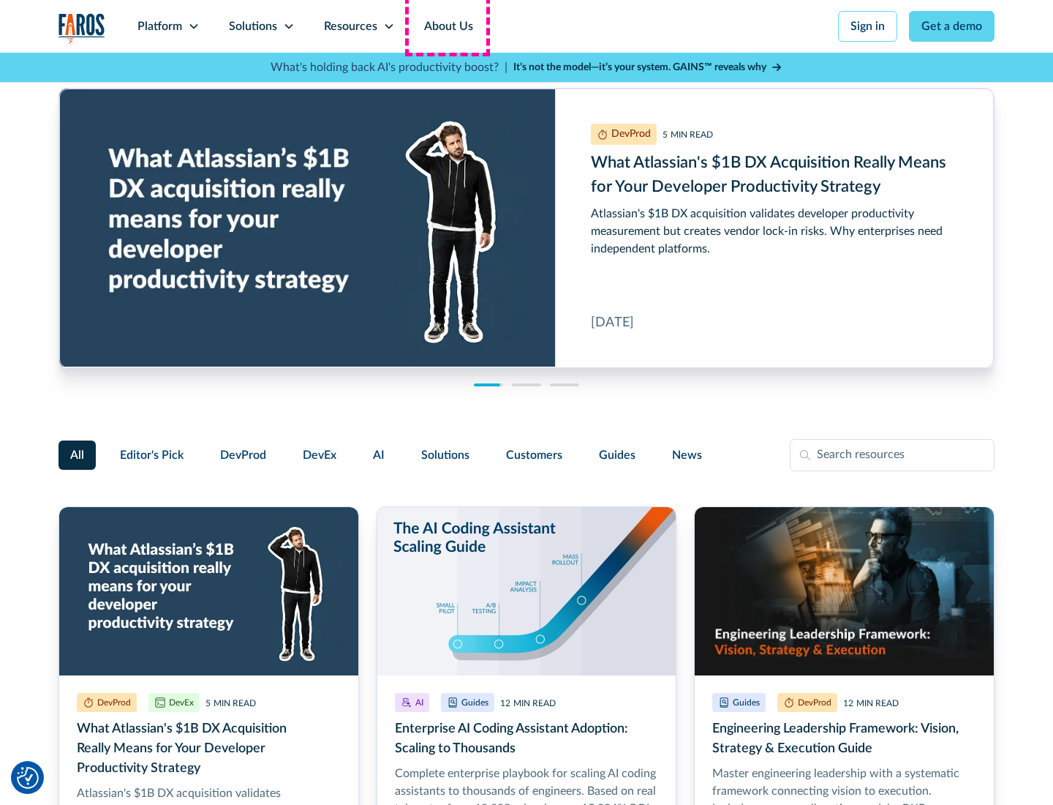
click at [447, 26] on link "About Us" at bounding box center [449, 26] width 78 height 53
